Goal: Information Seeking & Learning: Learn about a topic

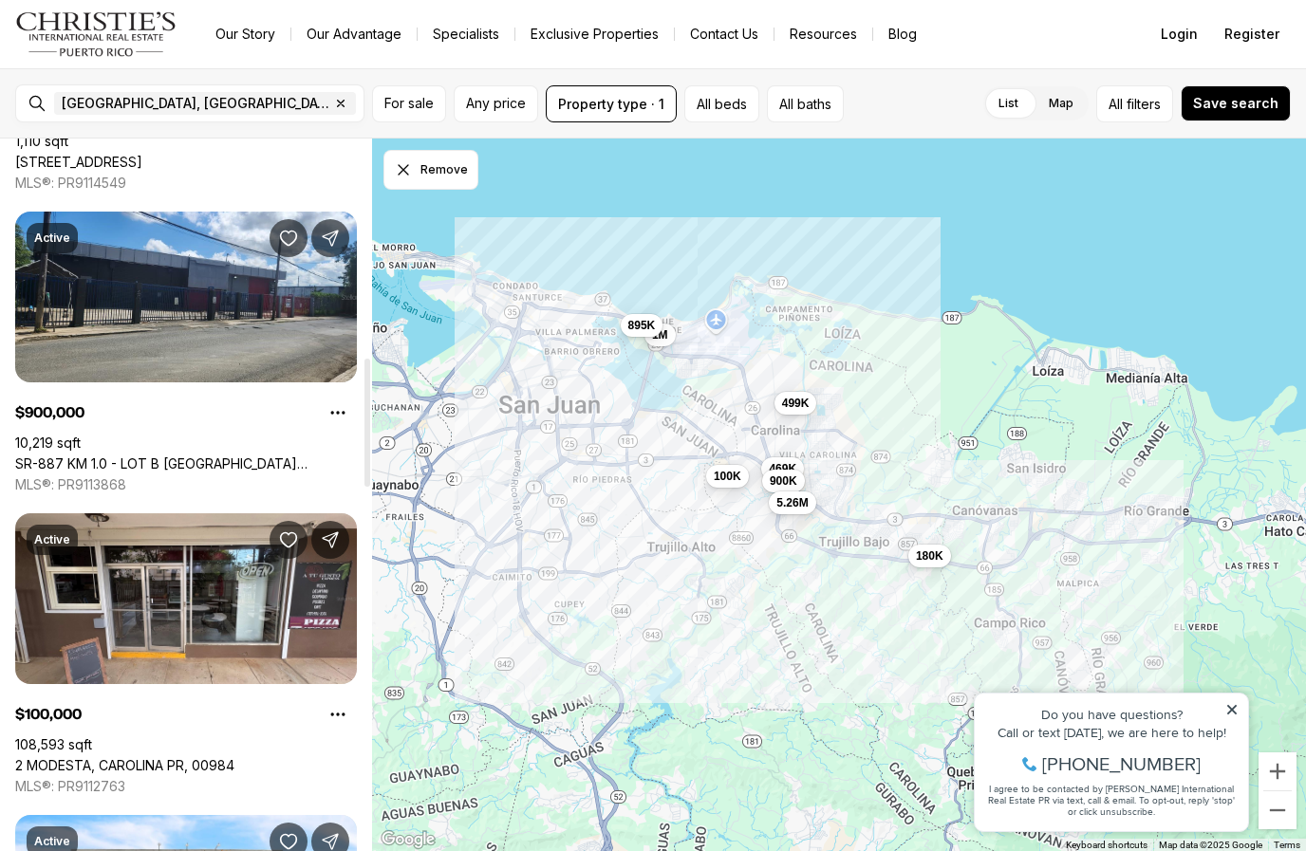
scroll to position [1213, 0]
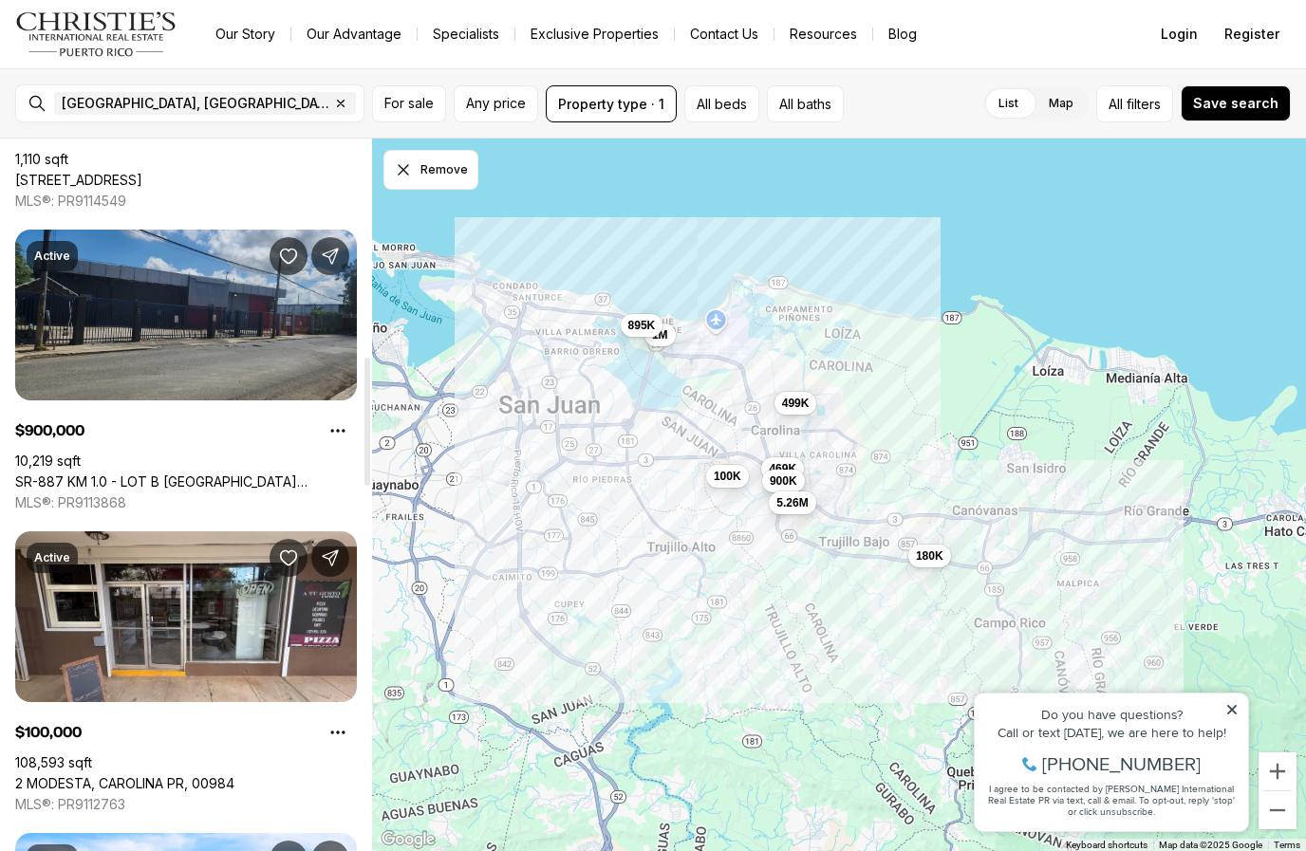
click at [164, 474] on link "SR-887 KM 1.0 - LOT B [GEOGRAPHIC_DATA][PERSON_NAME], [GEOGRAPHIC_DATA], 00979" at bounding box center [186, 482] width 342 height 17
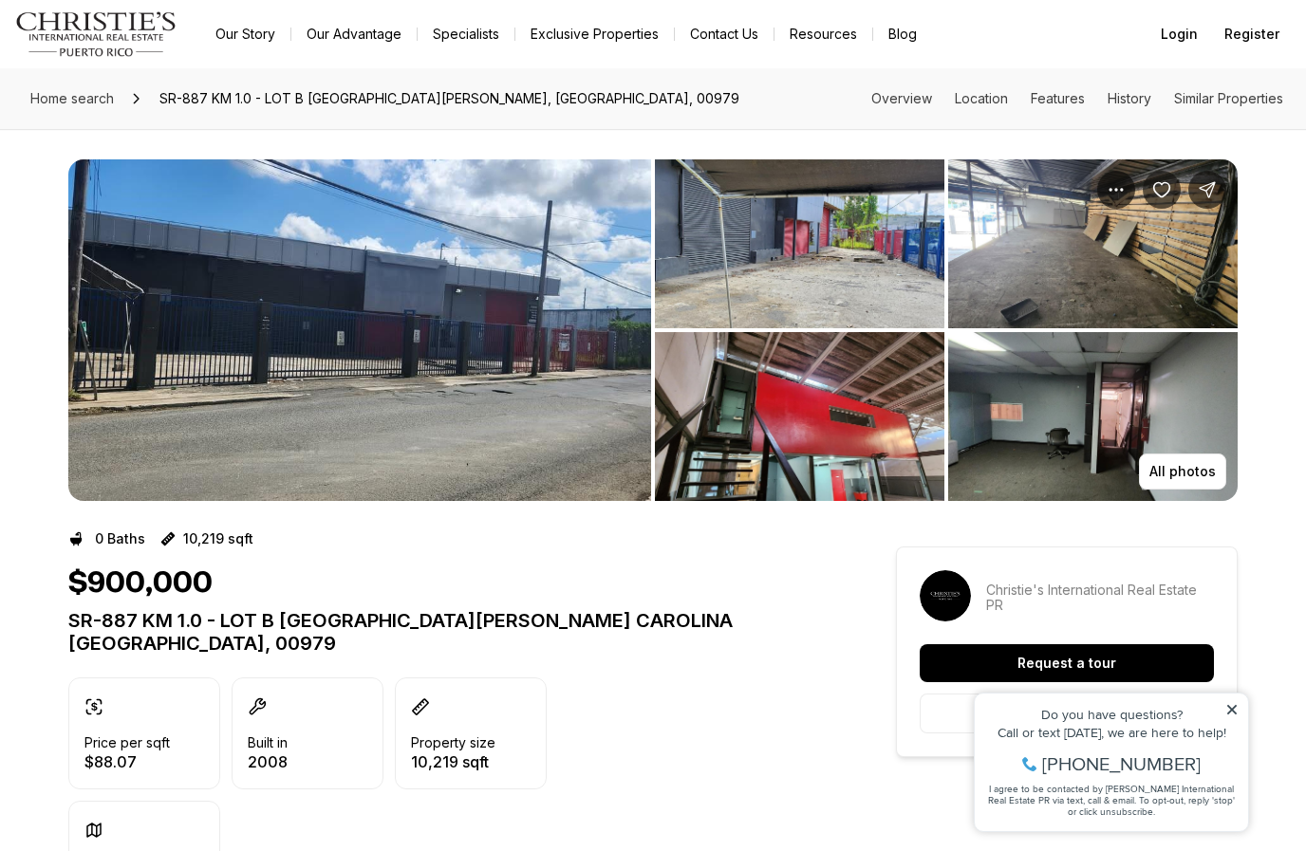
click at [428, 286] on img "View image gallery" at bounding box center [359, 330] width 583 height 342
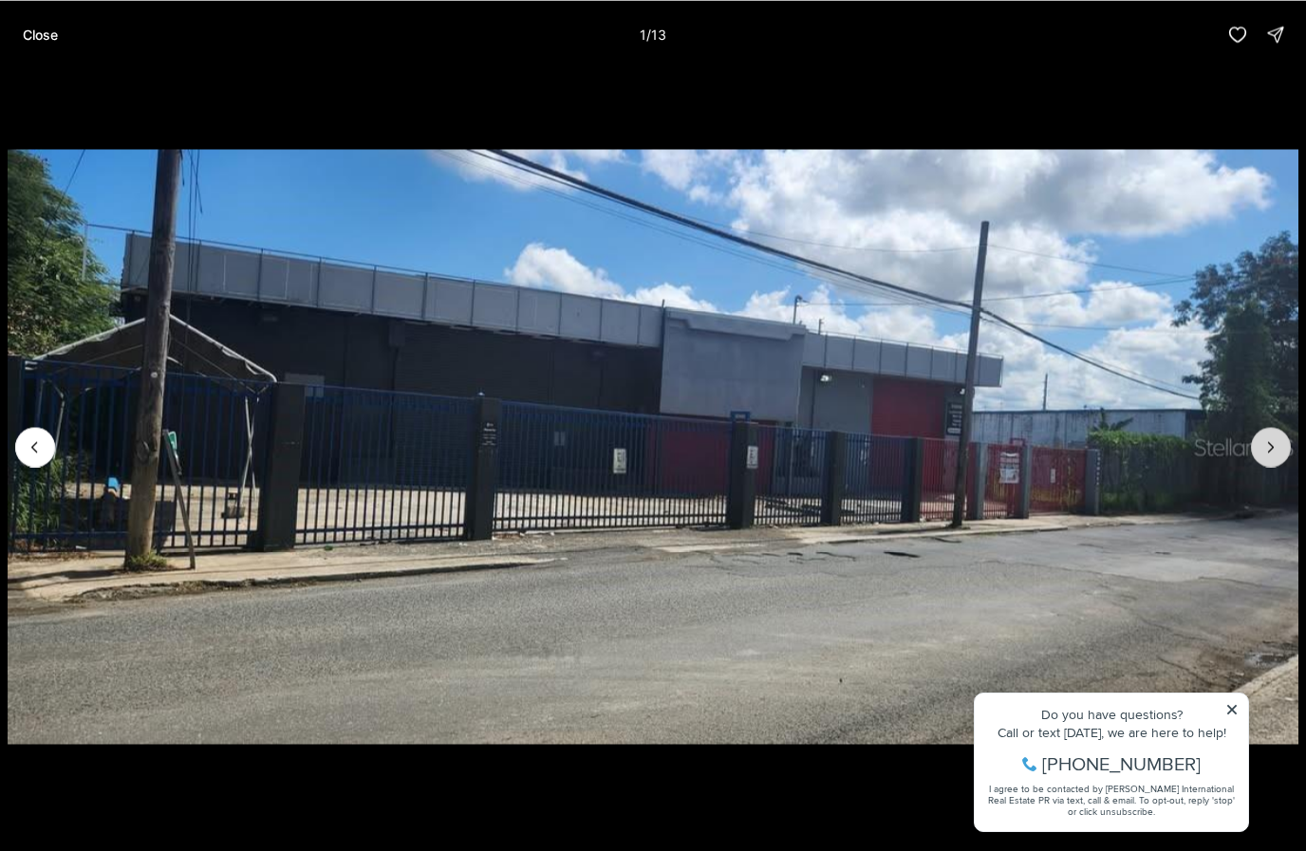
click at [1271, 448] on icon "Next slide" at bounding box center [1270, 446] width 19 height 19
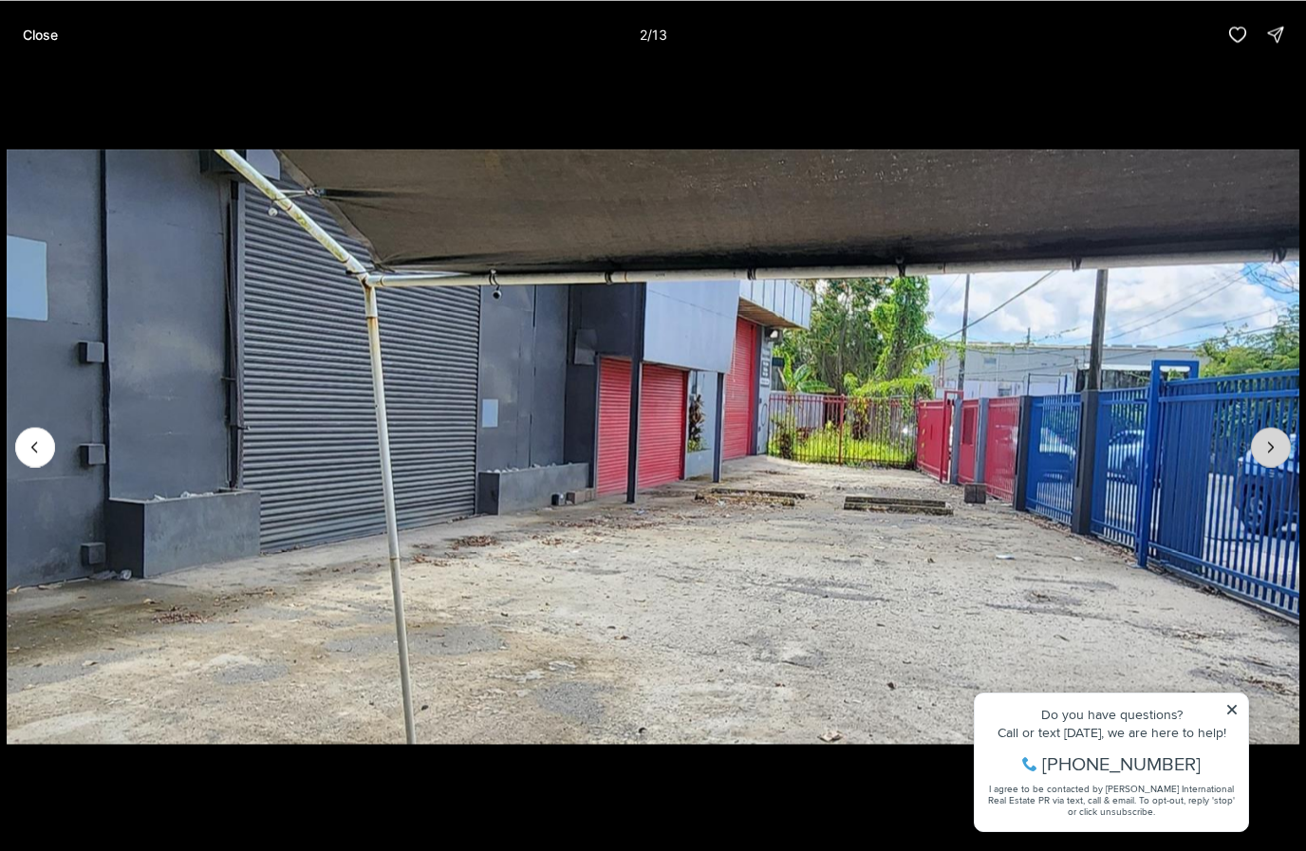
click at [1271, 448] on icon "Next slide" at bounding box center [1270, 446] width 19 height 19
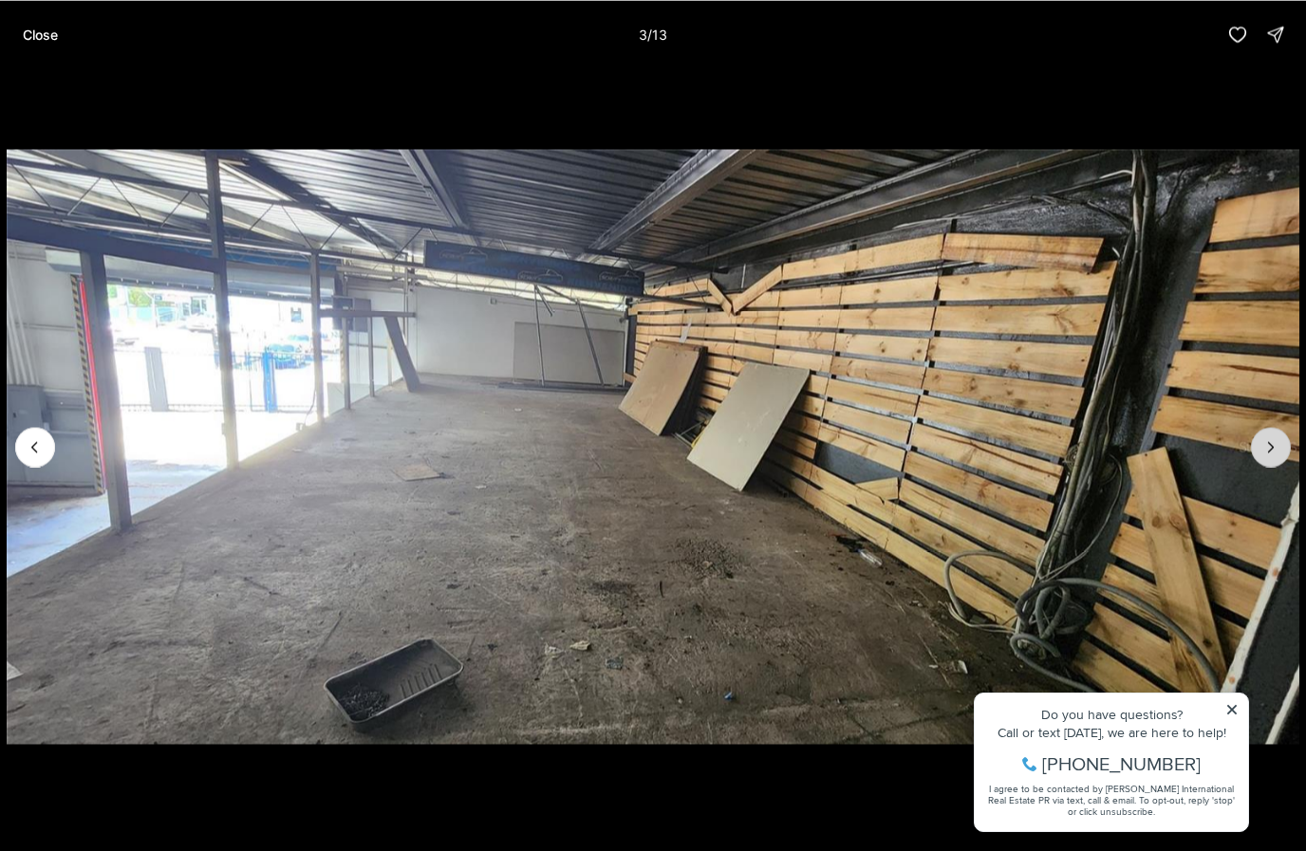
click at [1271, 448] on icon "Next slide" at bounding box center [1270, 446] width 19 height 19
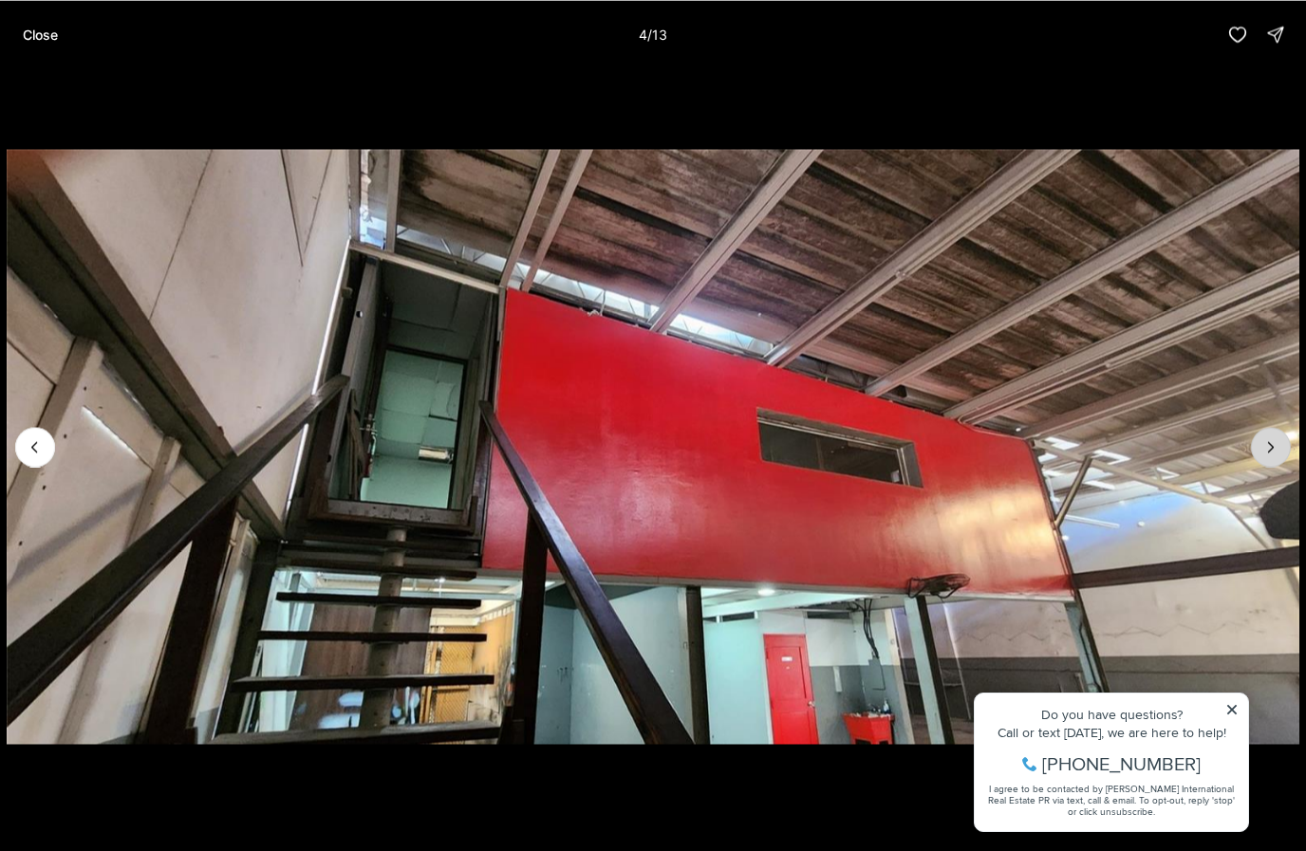
click at [1271, 448] on icon "Next slide" at bounding box center [1270, 446] width 19 height 19
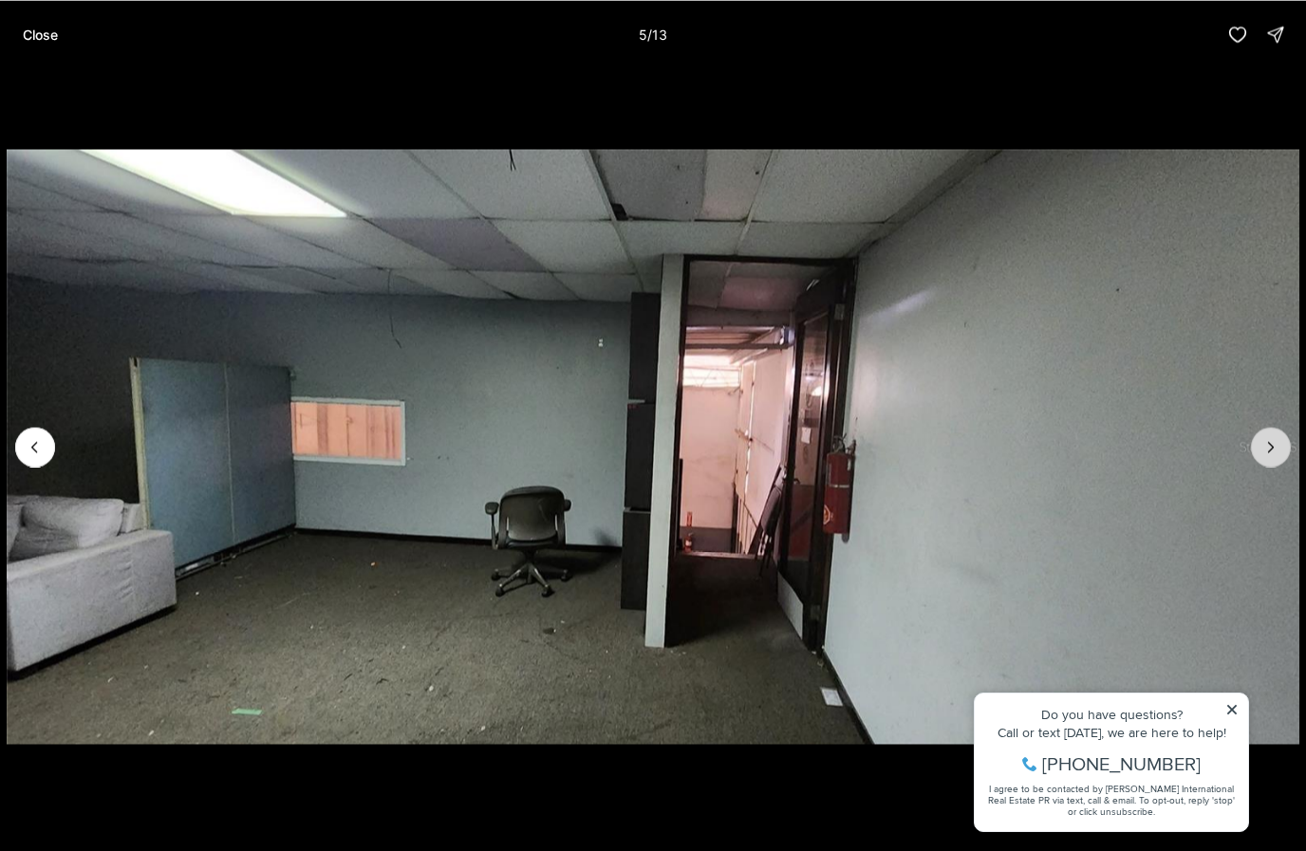
click at [1271, 448] on icon "Next slide" at bounding box center [1270, 446] width 19 height 19
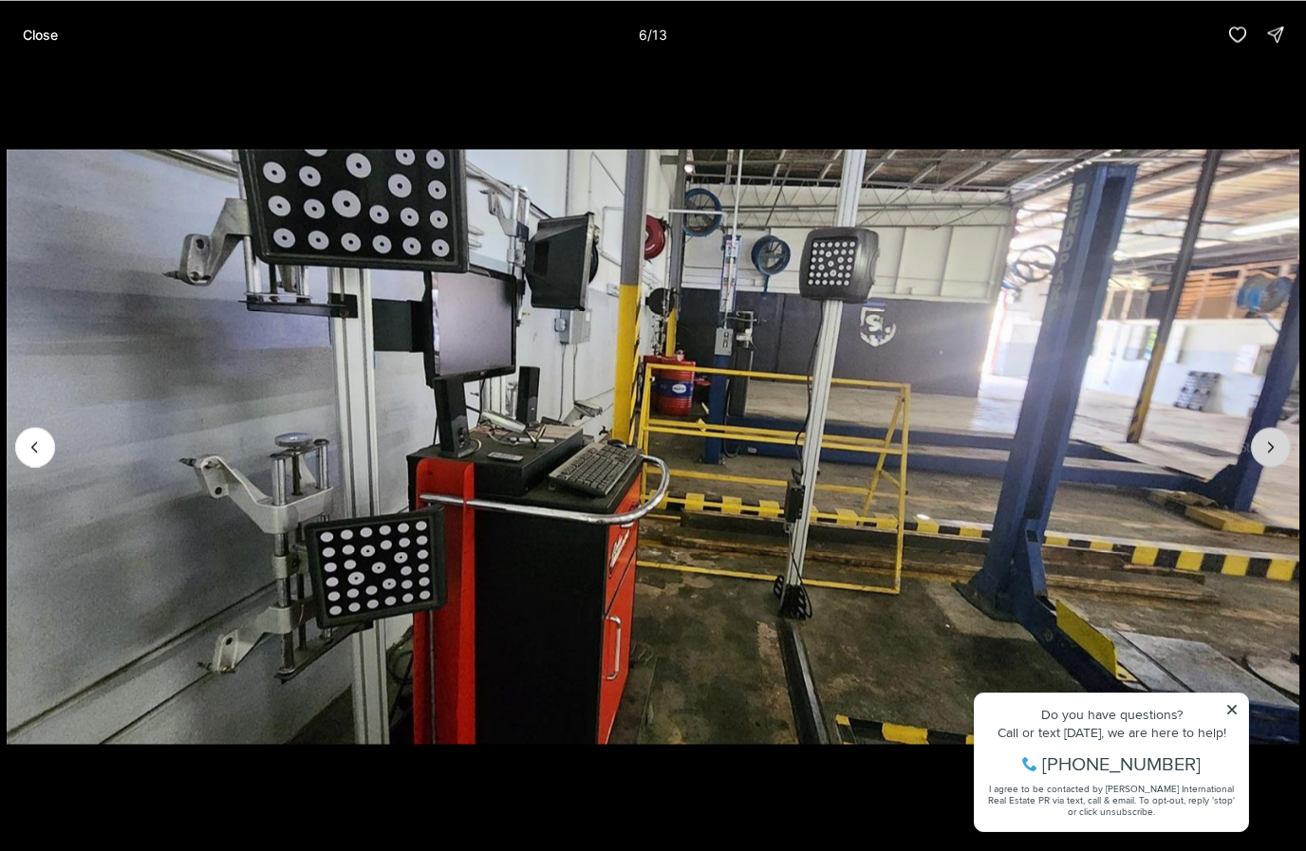
click at [1271, 448] on icon "Next slide" at bounding box center [1270, 446] width 19 height 19
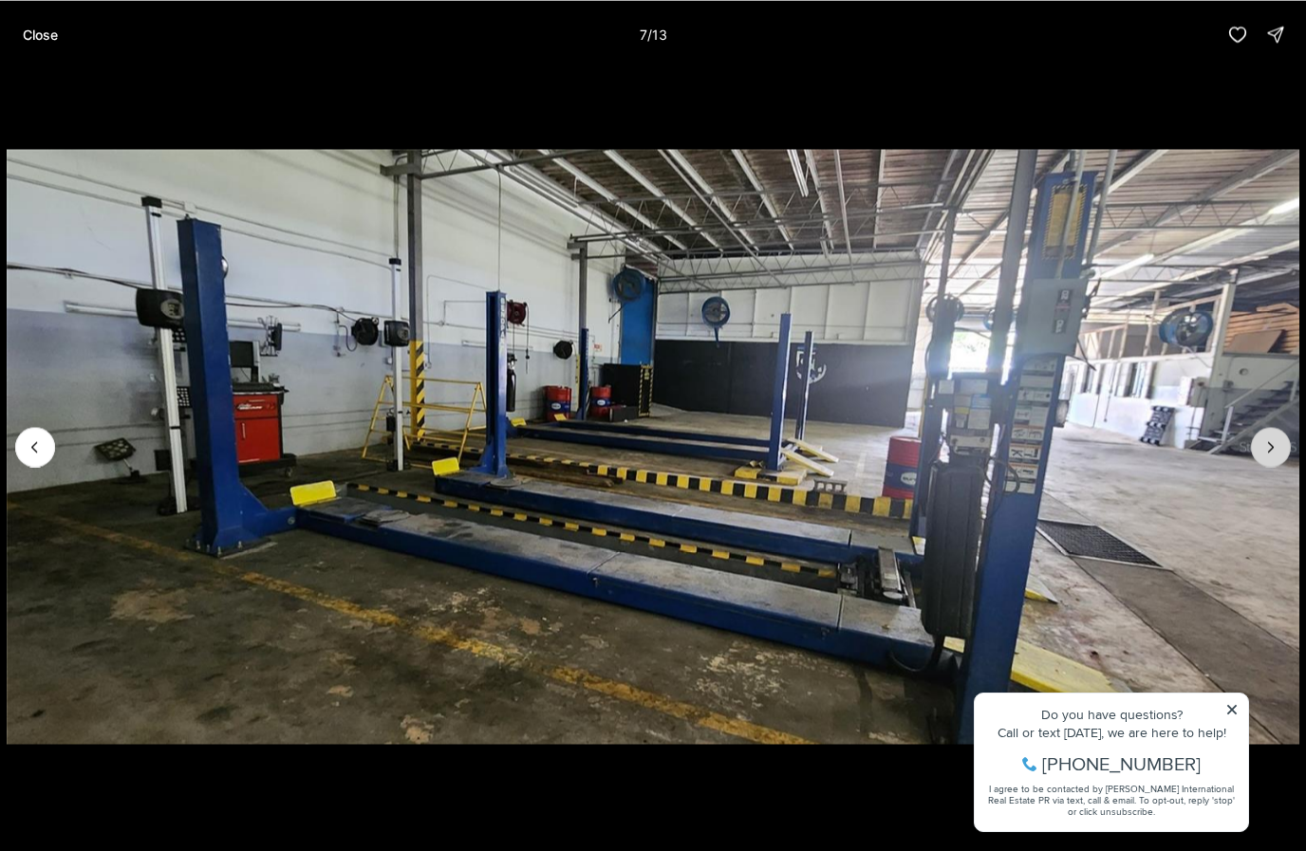
click at [1271, 448] on icon "Next slide" at bounding box center [1270, 446] width 19 height 19
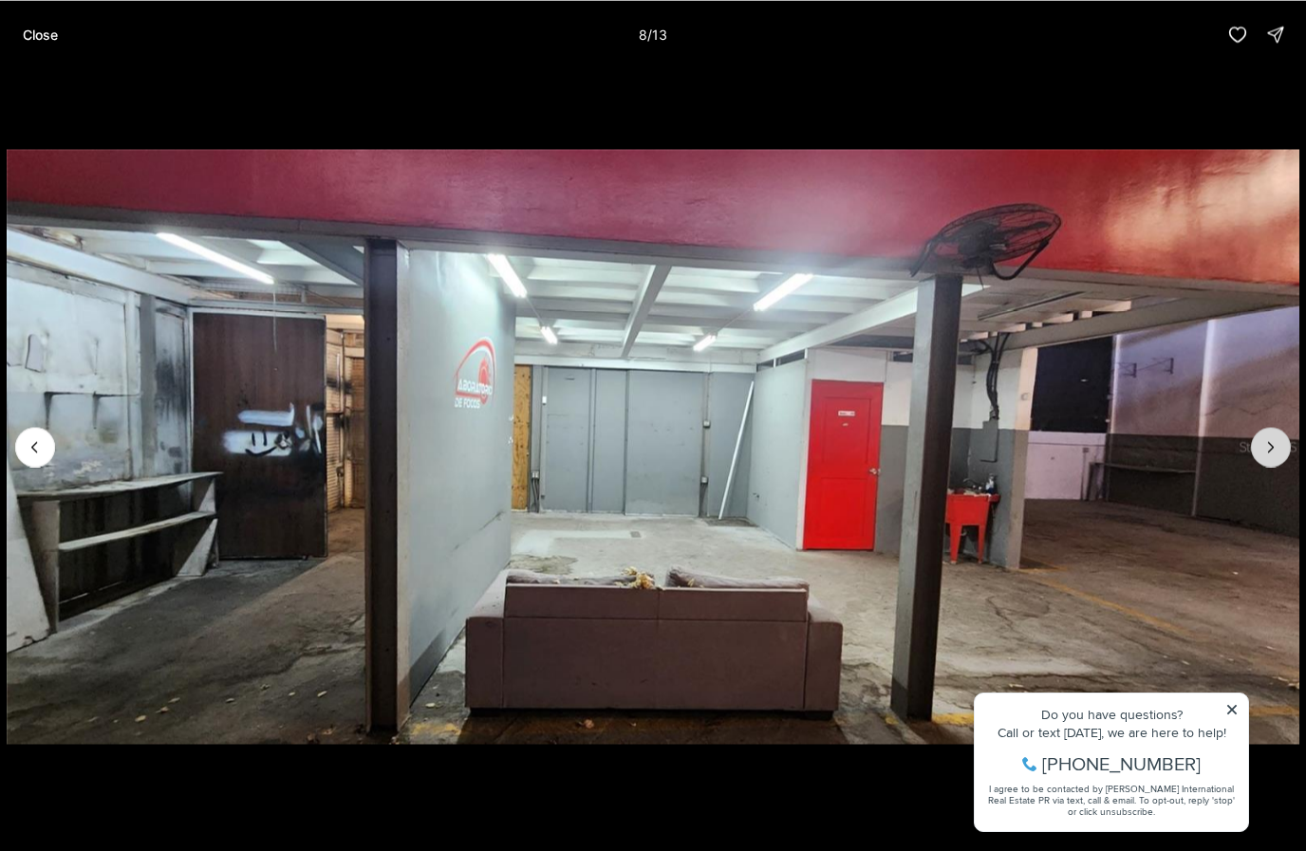
click at [1271, 448] on icon "Next slide" at bounding box center [1270, 446] width 19 height 19
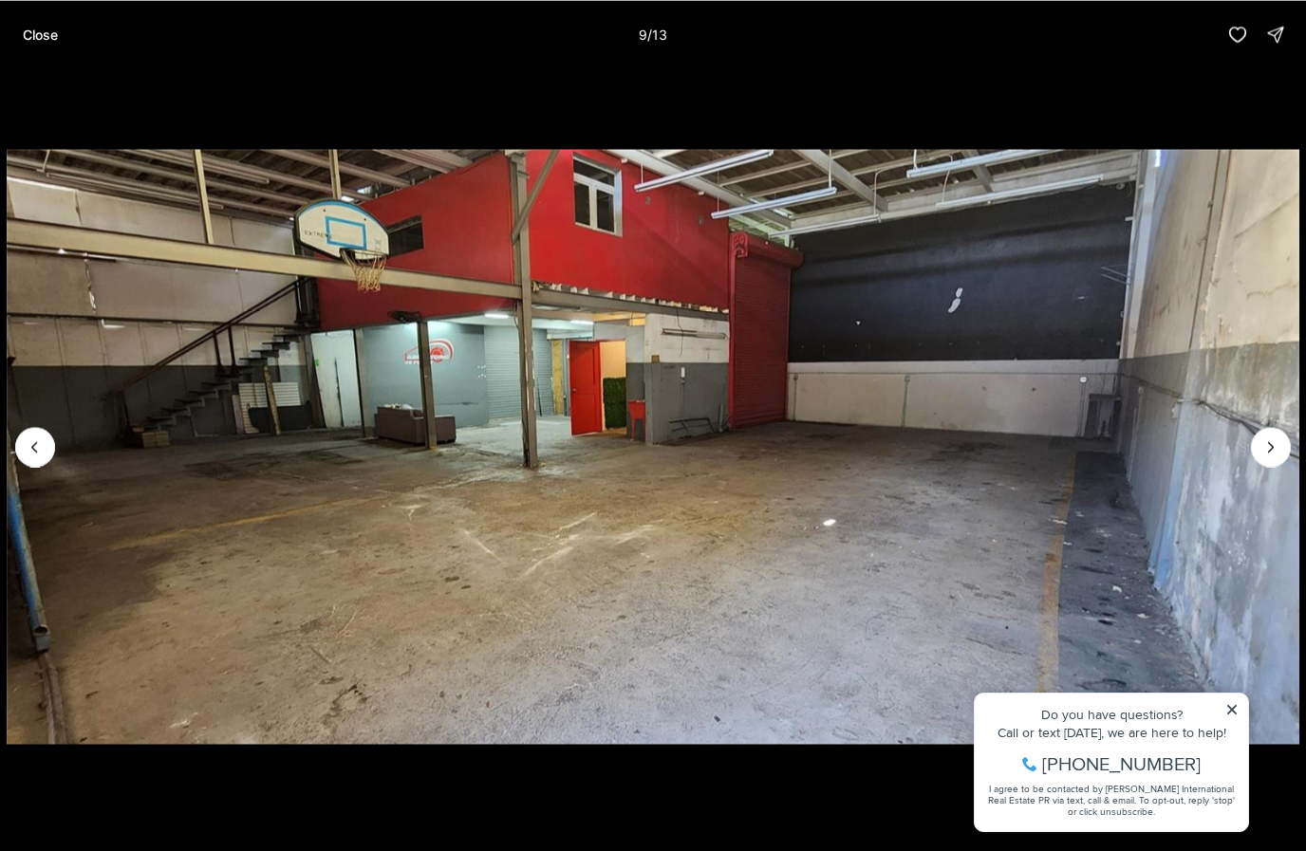
click at [1236, 715] on img "9 of 13" at bounding box center [653, 447] width 1292 height 596
click at [1232, 707] on img "9 of 13" at bounding box center [653, 447] width 1292 height 596
click at [1274, 451] on icon "Next slide" at bounding box center [1270, 446] width 19 height 19
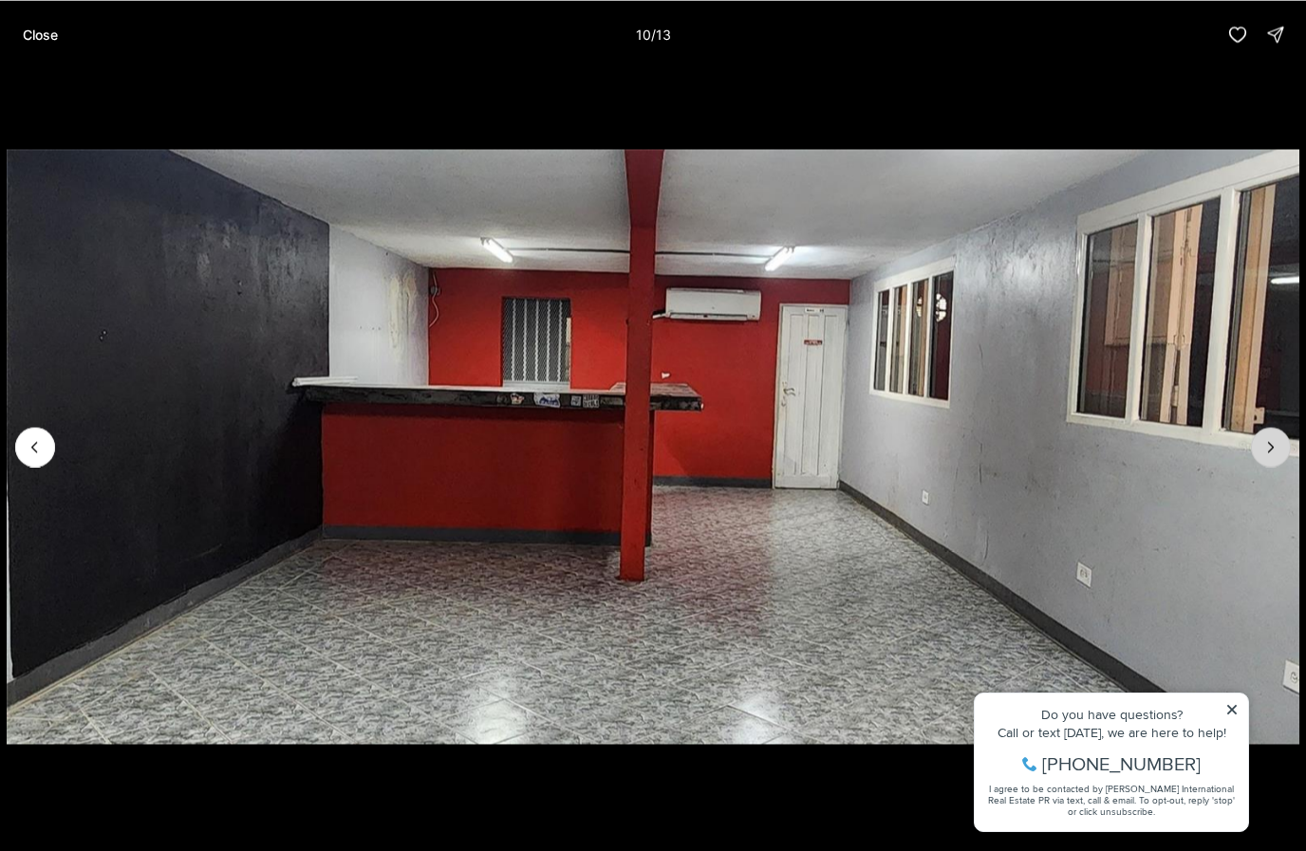
click at [1274, 451] on icon "Next slide" at bounding box center [1270, 446] width 19 height 19
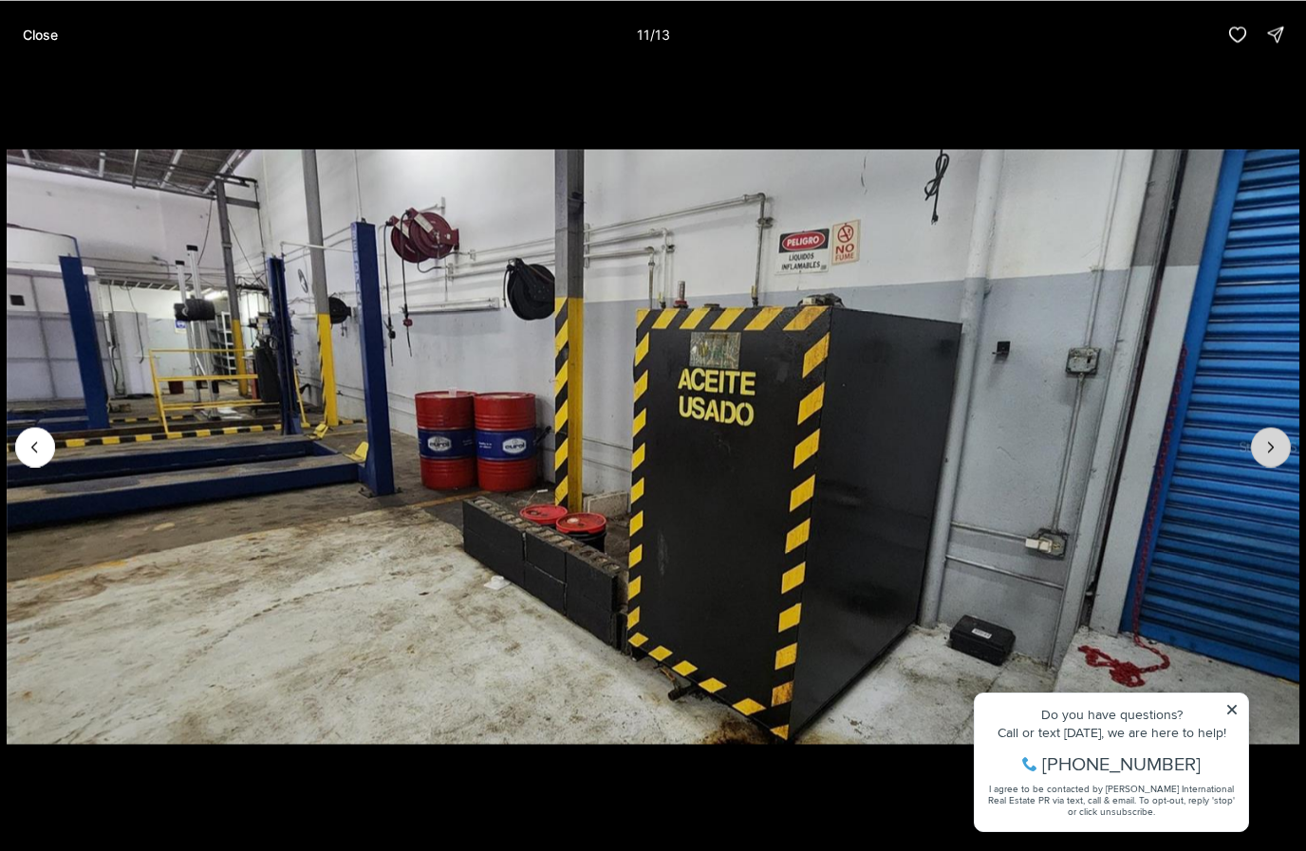
click at [1274, 451] on icon "Next slide" at bounding box center [1270, 446] width 19 height 19
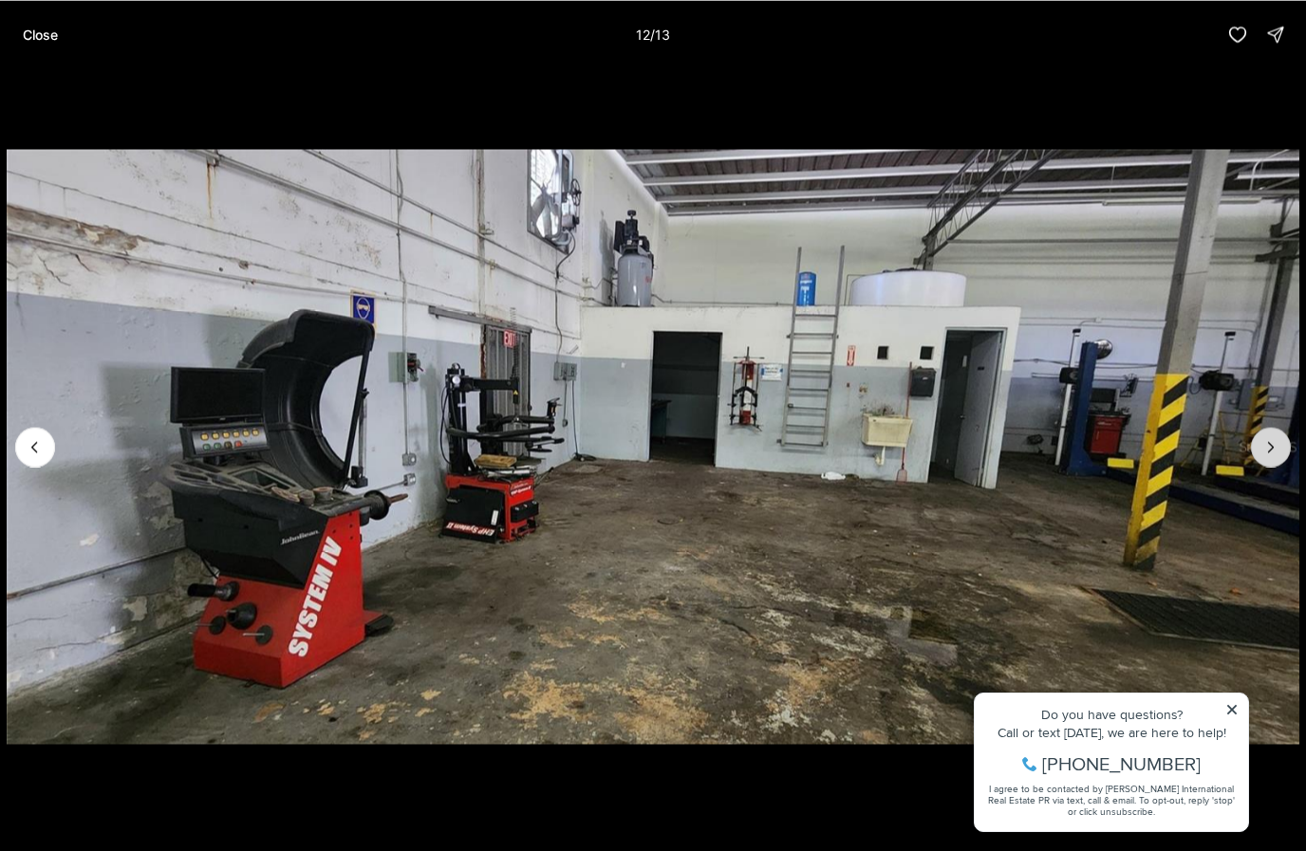
click at [1274, 451] on icon "Next slide" at bounding box center [1270, 446] width 19 height 19
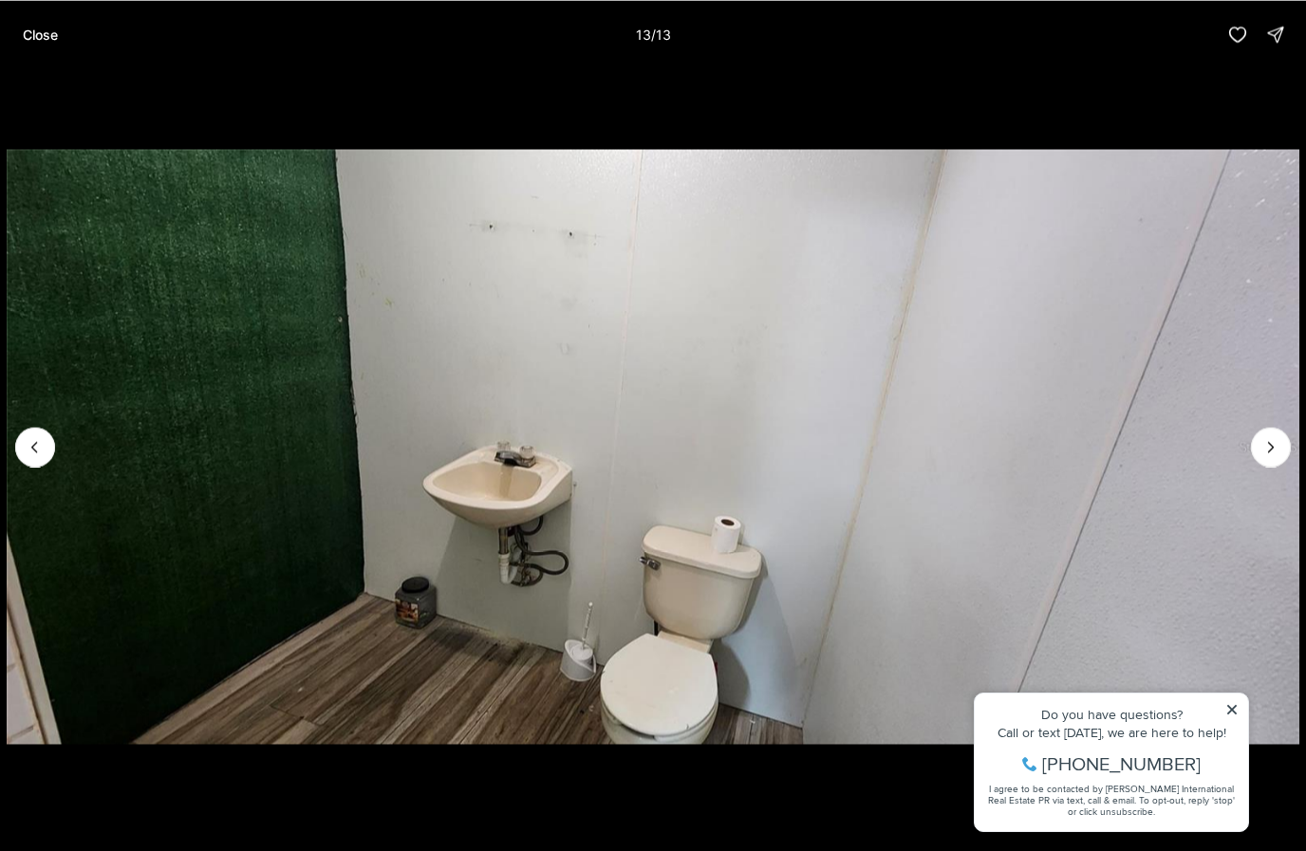
click at [1274, 451] on div at bounding box center [1271, 447] width 40 height 40
click at [1273, 449] on div at bounding box center [1271, 447] width 40 height 40
click at [45, 28] on p "Close" at bounding box center [40, 34] width 35 height 15
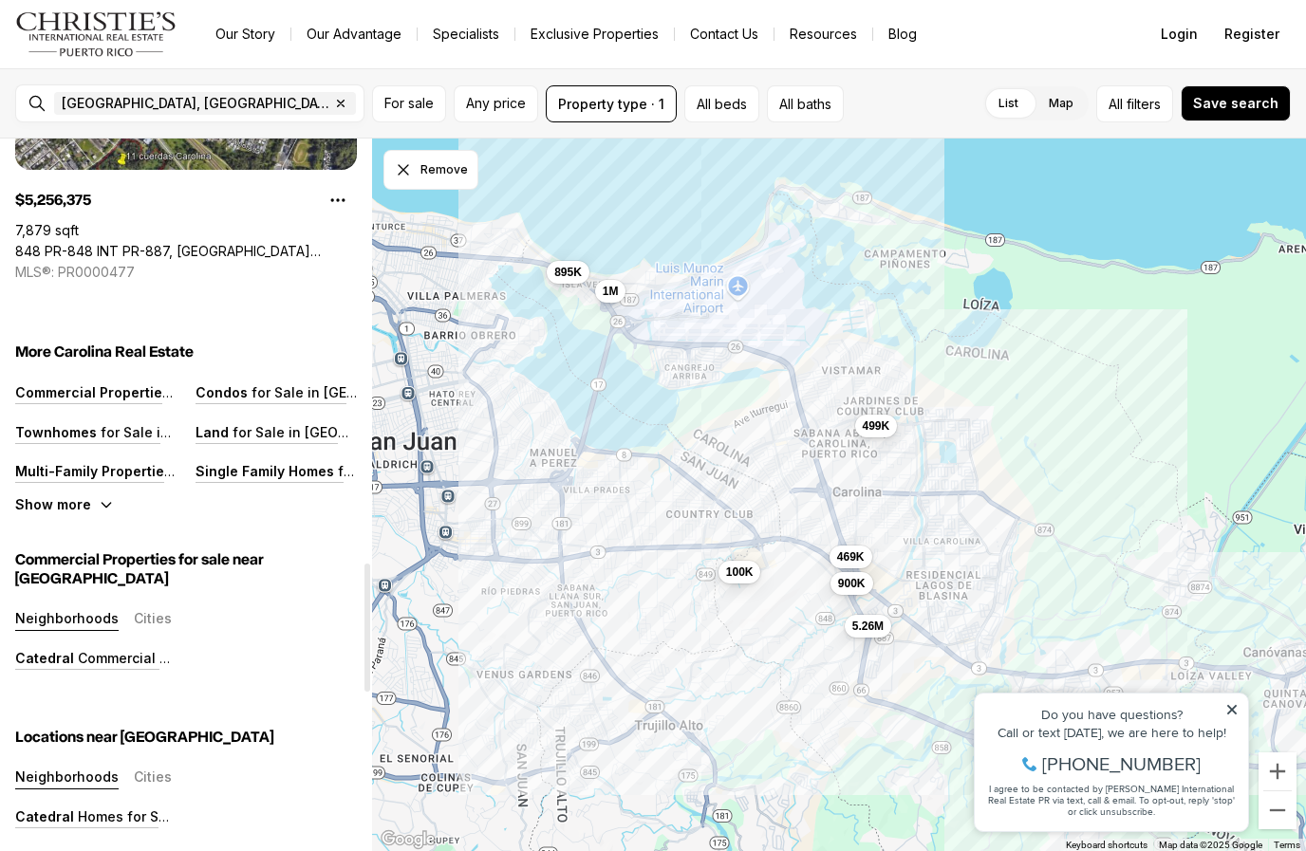
scroll to position [2299, 0]
